Goal: Find specific page/section: Find specific page/section

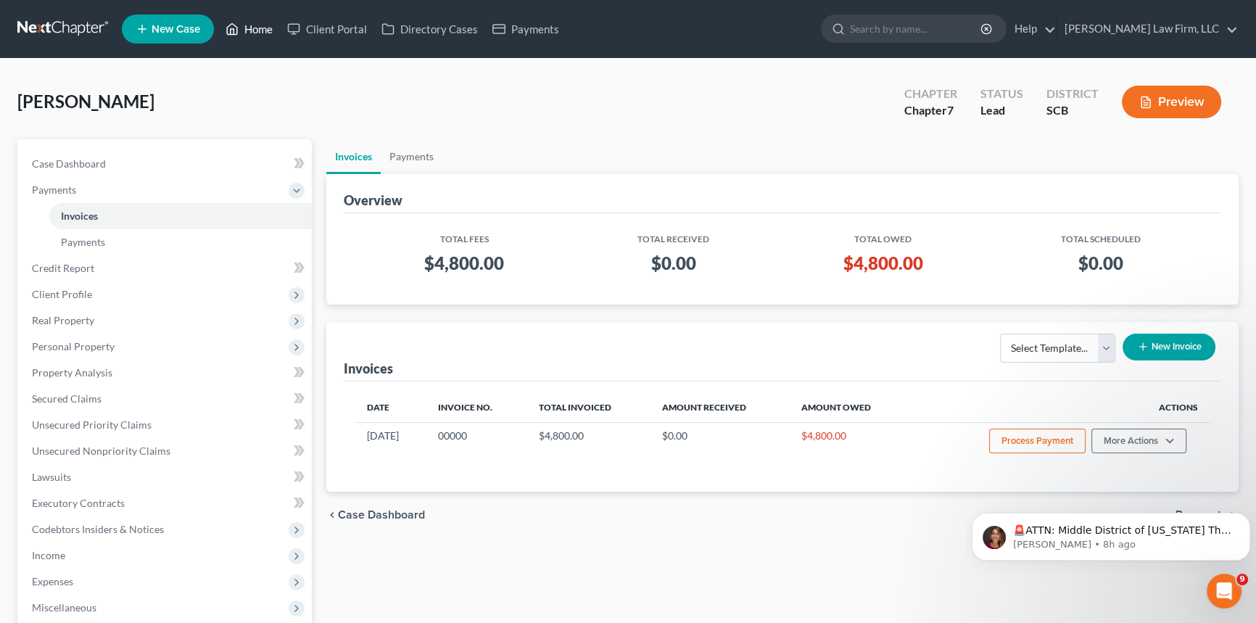
click at [265, 24] on link "Home" at bounding box center [249, 29] width 62 height 26
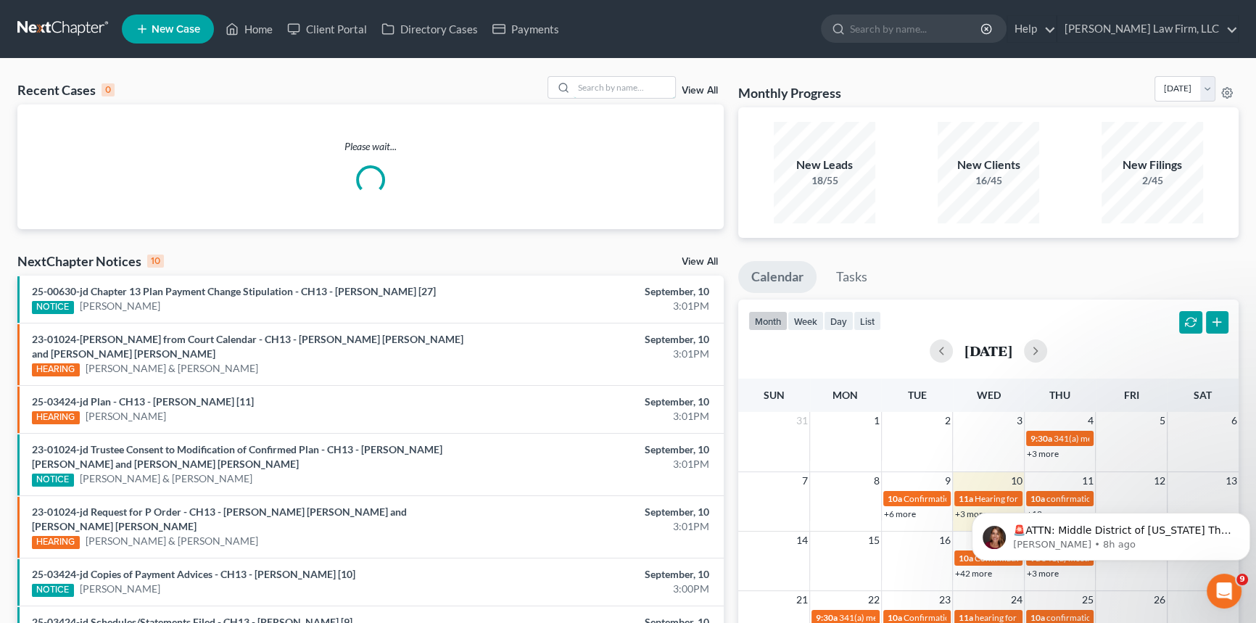
drag, startPoint x: 603, startPoint y: 84, endPoint x: 615, endPoint y: 71, distance: 18.0
click at [615, 72] on div "Recent Cases 0 View All Please wait... NextChapter Notices 10 View All 25-00630…" at bounding box center [628, 463] width 1256 height 808
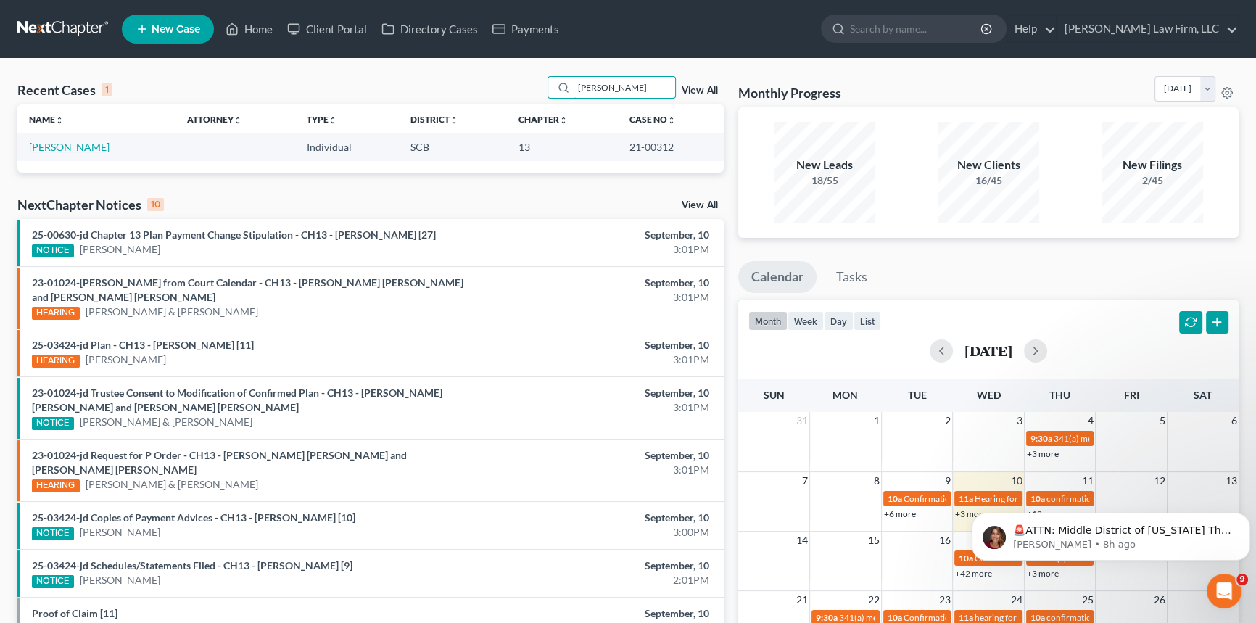
type input "[PERSON_NAME]"
click at [80, 147] on link "[PERSON_NAME]" at bounding box center [69, 147] width 81 height 12
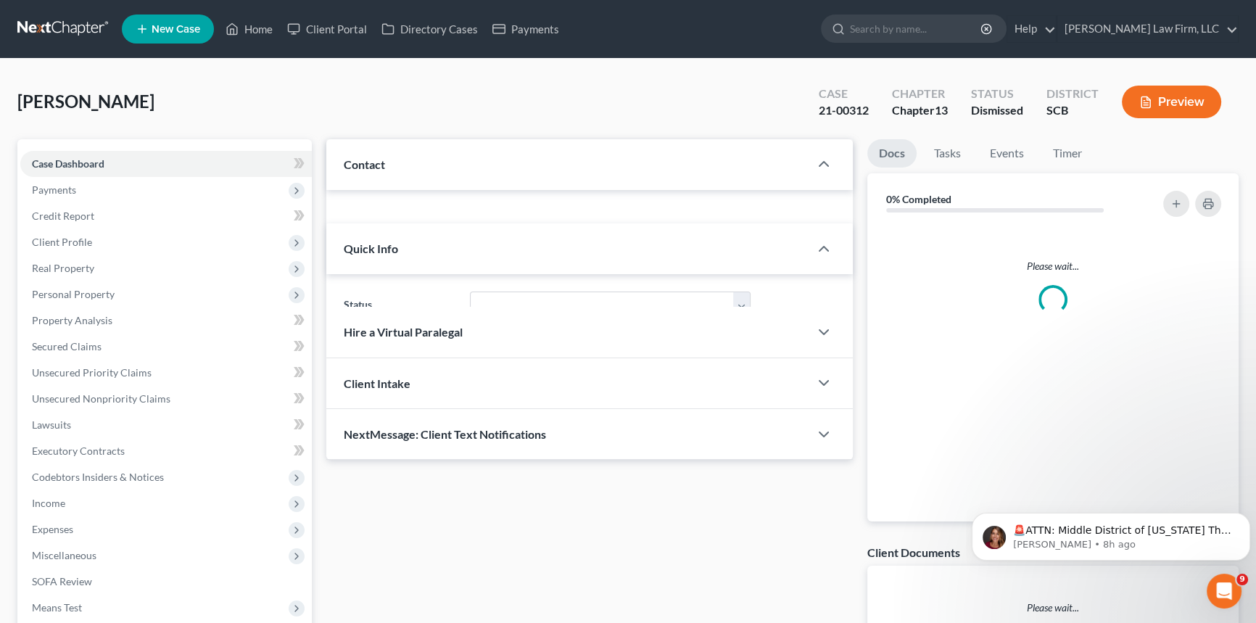
click at [94, 141] on div "Case Dashboard Payments Invoices Payments Payments Credit Report Client Profile…" at bounding box center [164, 425] width 294 height 572
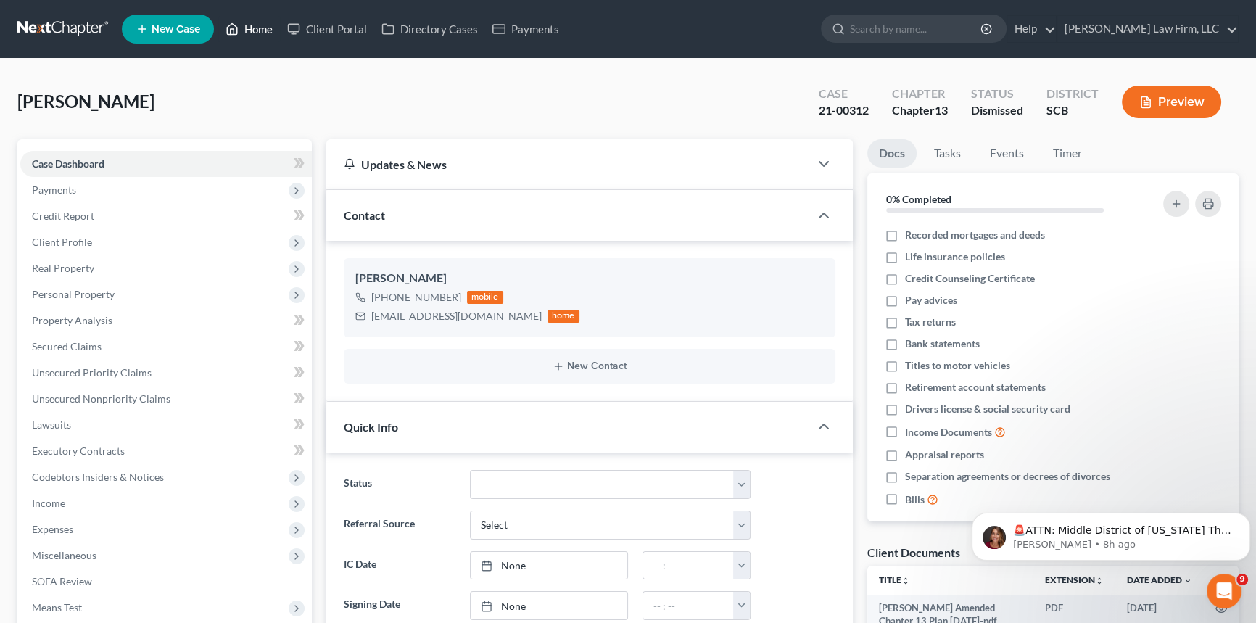
click at [263, 27] on link "Home" at bounding box center [249, 29] width 62 height 26
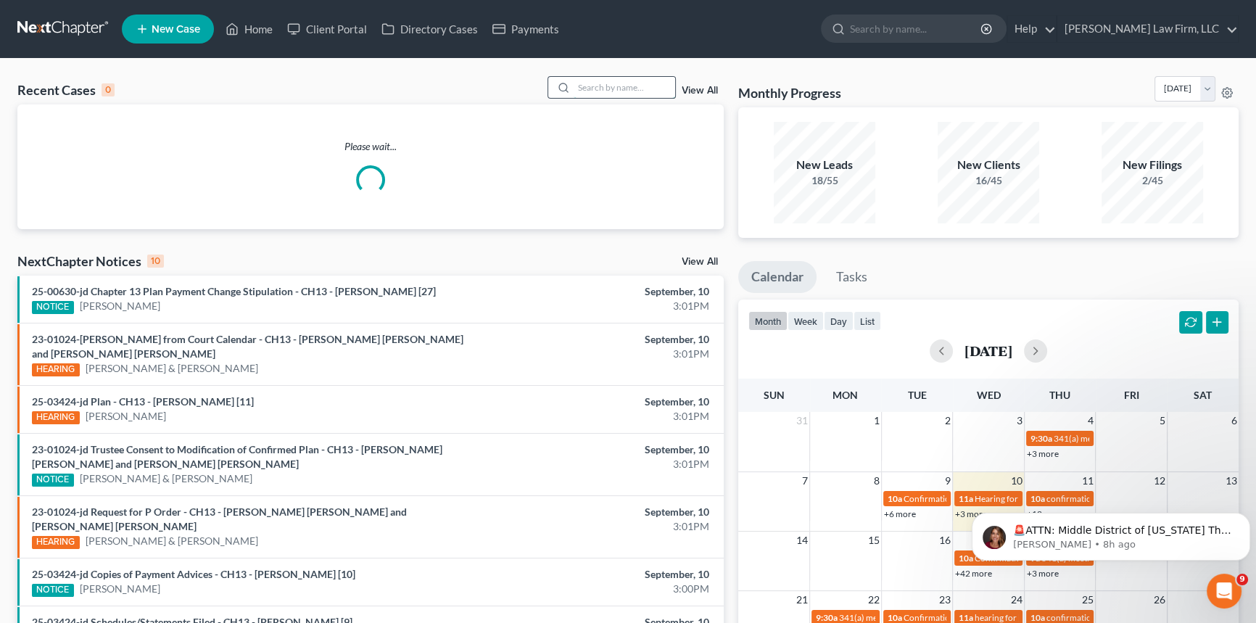
click at [577, 83] on input "search" at bounding box center [625, 87] width 102 height 21
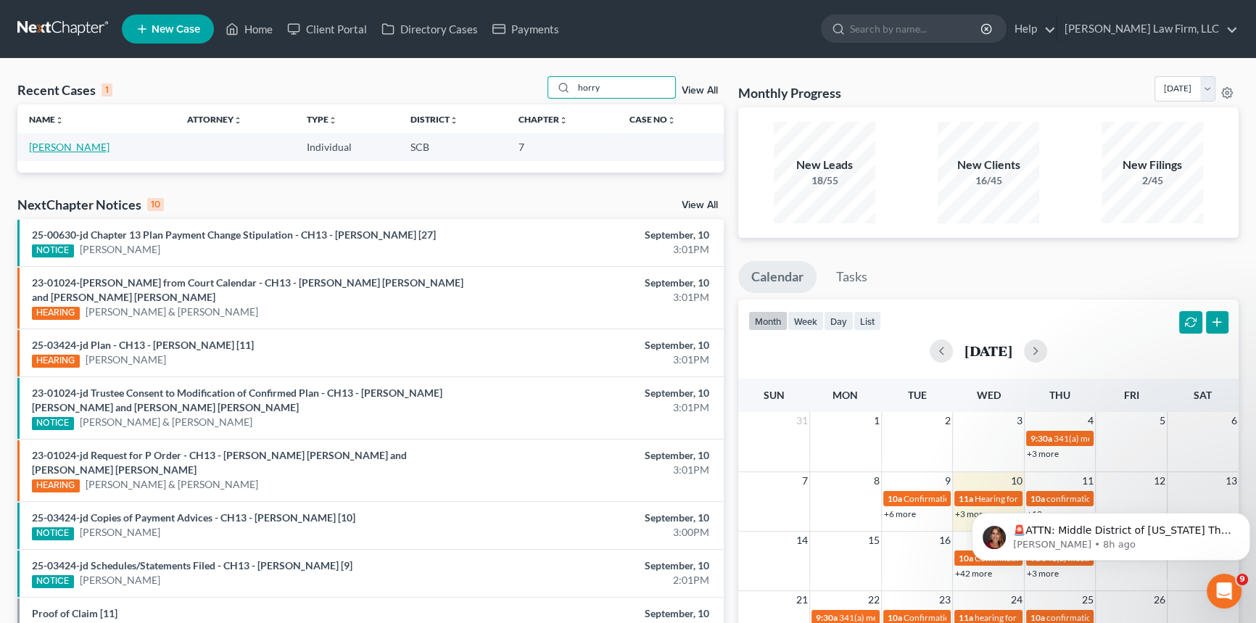
type input "horry"
click at [51, 144] on link "[PERSON_NAME]" at bounding box center [69, 147] width 81 height 12
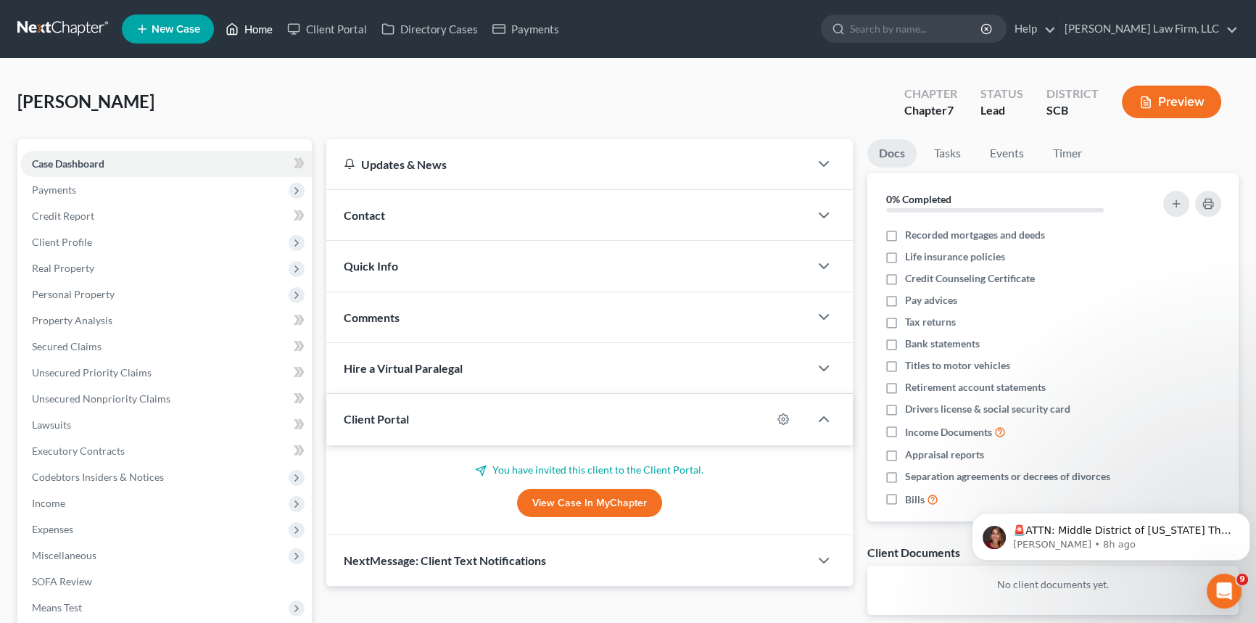
click at [246, 25] on link "Home" at bounding box center [249, 29] width 62 height 26
